Goal: Entertainment & Leisure: Browse casually

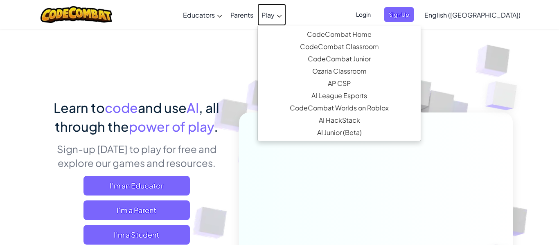
click at [275, 16] on span "Play" at bounding box center [268, 15] width 13 height 9
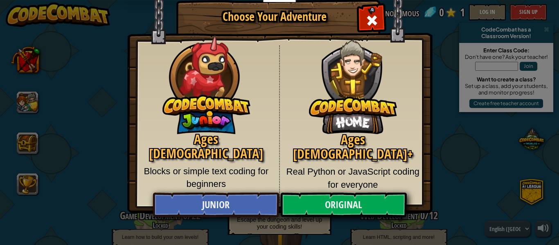
click at [254, 165] on p "Blocks or simple text coding for beginners" at bounding box center [207, 178] width 134 height 26
click at [372, 16] on span "Close modal" at bounding box center [372, 20] width 13 height 13
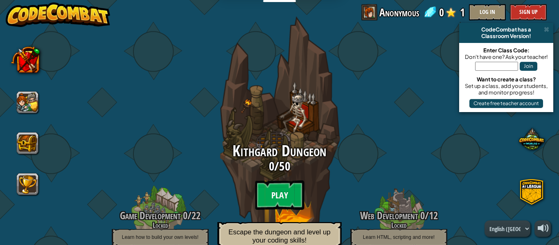
click at [279, 187] on btn "Play" at bounding box center [279, 195] width 49 height 29
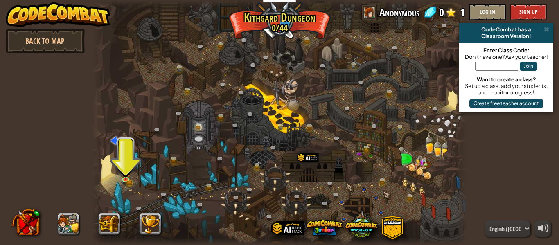
click at [134, 187] on div at bounding box center [279, 122] width 375 height 245
click at [133, 181] on link at bounding box center [127, 180] width 16 height 16
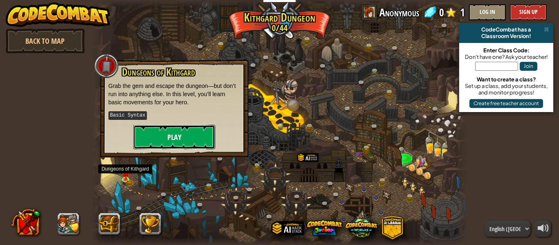
click at [189, 126] on button "Play" at bounding box center [175, 137] width 82 height 25
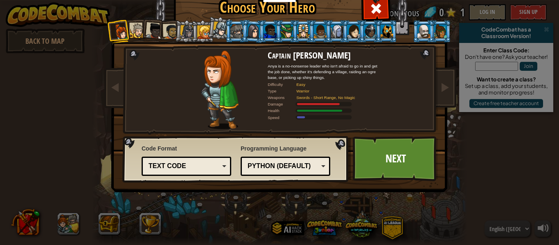
click at [280, 27] on li at bounding box center [287, 31] width 22 height 23
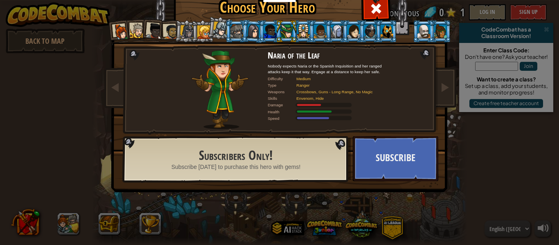
click at [305, 32] on div at bounding box center [303, 31] width 13 height 13
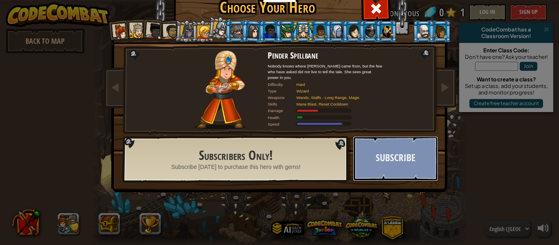
click at [366, 167] on button "Subscribe" at bounding box center [396, 158] width 86 height 45
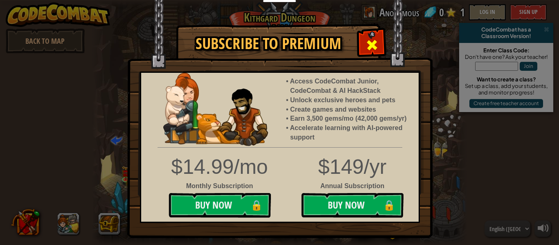
click at [370, 49] on span at bounding box center [372, 44] width 13 height 13
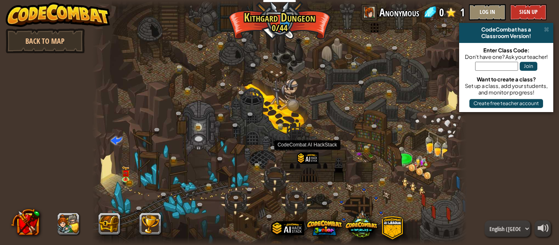
click at [311, 159] on div at bounding box center [307, 165] width 21 height 27
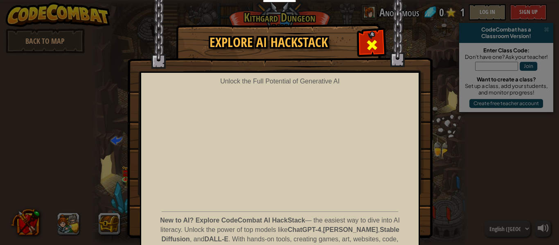
click at [372, 41] on span at bounding box center [372, 44] width 13 height 13
